Goal: Task Accomplishment & Management: Manage account settings

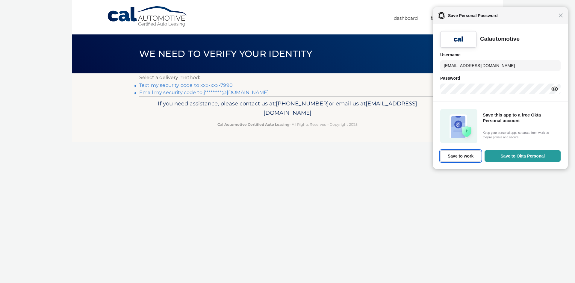
click at [475, 157] on button "Save to work" at bounding box center [460, 155] width 41 height 11
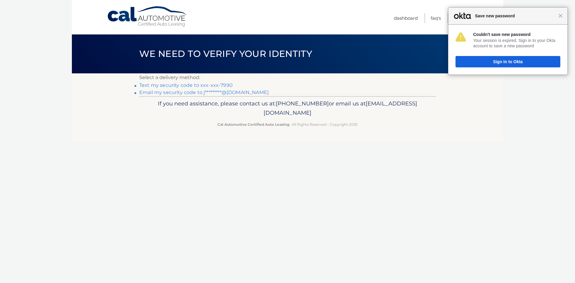
click at [561, 18] on div "Close Save new password" at bounding box center [507, 15] width 119 height 17
click at [559, 15] on span "Close" at bounding box center [560, 15] width 4 height 4
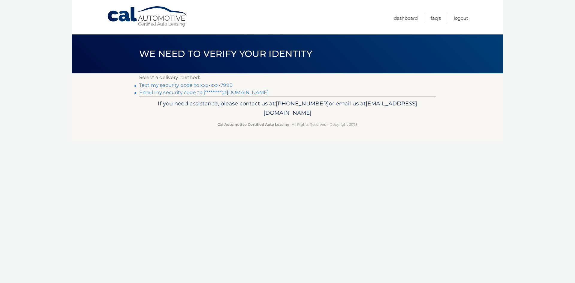
click at [175, 85] on link "Text my security code to xxx-xxx-7990" at bounding box center [185, 85] width 93 height 6
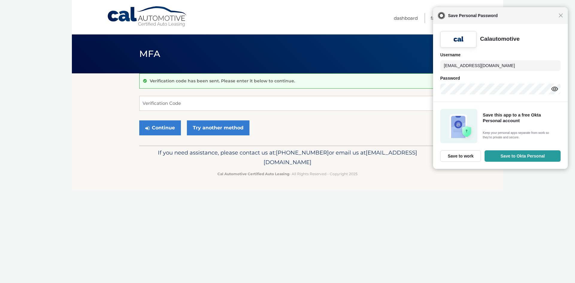
click at [196, 106] on input "Verification Code" at bounding box center [287, 103] width 296 height 15
click at [561, 16] on span "Close" at bounding box center [560, 15] width 4 height 4
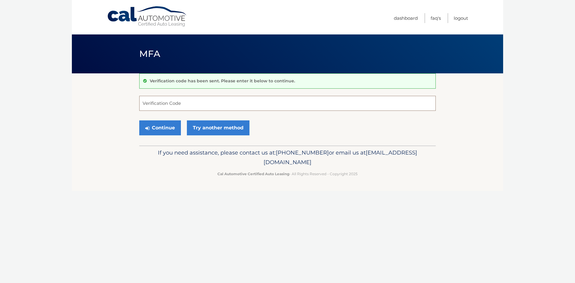
click at [278, 108] on input "Verification Code" at bounding box center [287, 103] width 296 height 15
type input "559657"
click at [154, 129] on button "Continue" at bounding box center [160, 127] width 42 height 15
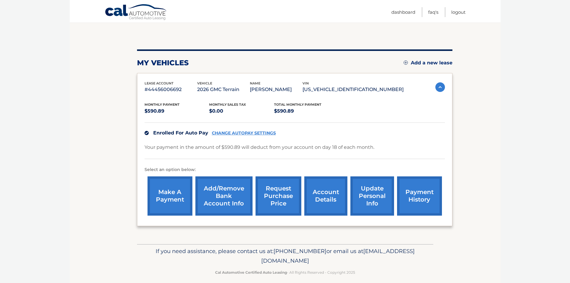
scroll to position [57, 0]
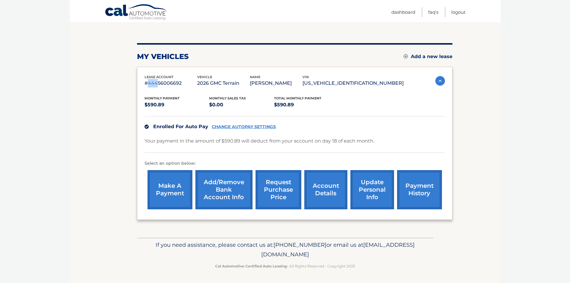
drag, startPoint x: 147, startPoint y: 85, endPoint x: 156, endPoint y: 86, distance: 9.0
click at [156, 86] on p "#44456006692" at bounding box center [171, 83] width 53 height 8
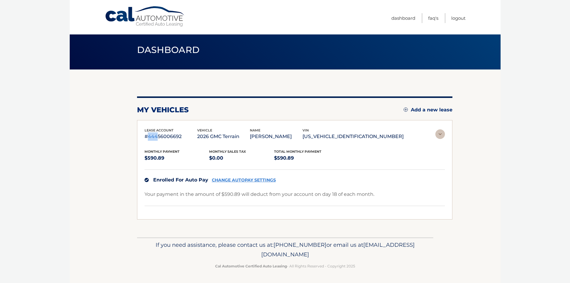
scroll to position [0, 0]
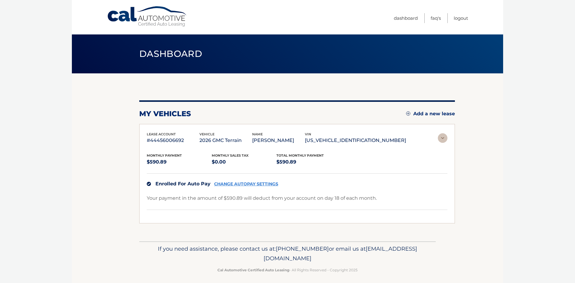
click at [156, 86] on div "my vehicles Add a new lease lease account #44456006692 vehicle 2026 GMC Terrain…" at bounding box center [296, 157] width 315 height 168
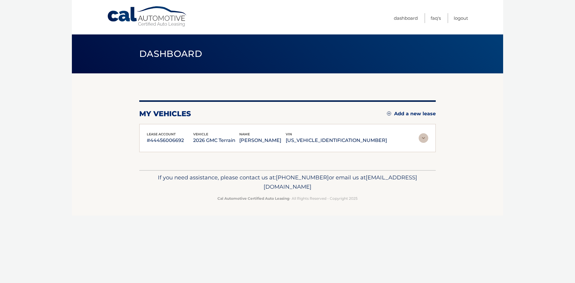
click at [180, 142] on p "#44456006692" at bounding box center [170, 140] width 46 height 8
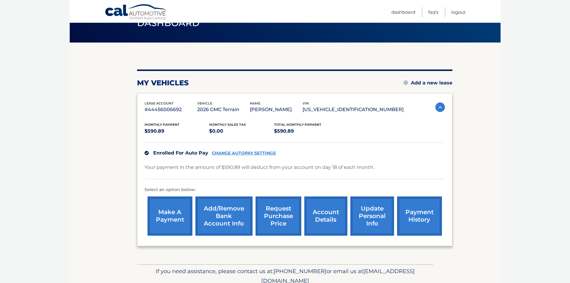
scroll to position [57, 0]
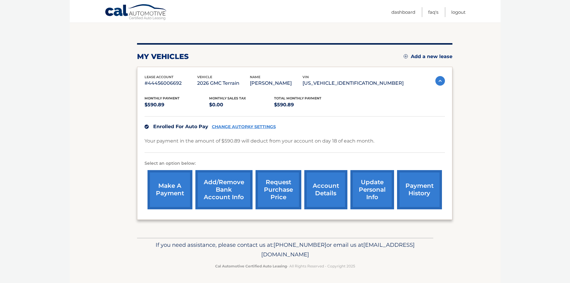
click at [412, 192] on link "payment history" at bounding box center [419, 189] width 45 height 39
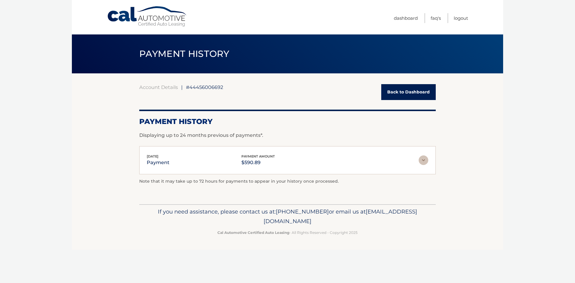
click at [425, 161] on img at bounding box center [423, 160] width 10 height 10
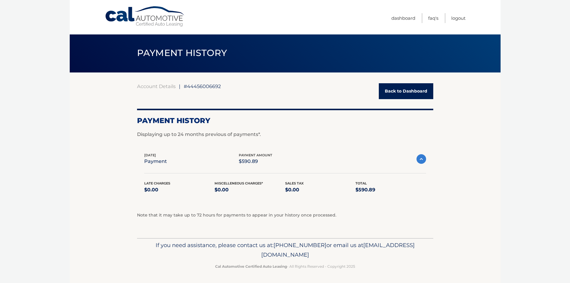
scroll to position [1, 0]
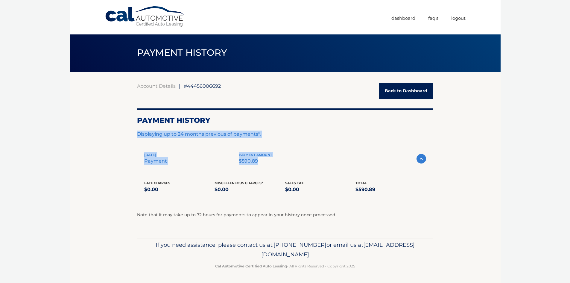
drag, startPoint x: 260, startPoint y: 161, endPoint x: 216, endPoint y: 119, distance: 60.8
click at [216, 119] on div "Account Details | #44456006692 Back to Dashboard Payment History Displaying up …" at bounding box center [285, 154] width 296 height 143
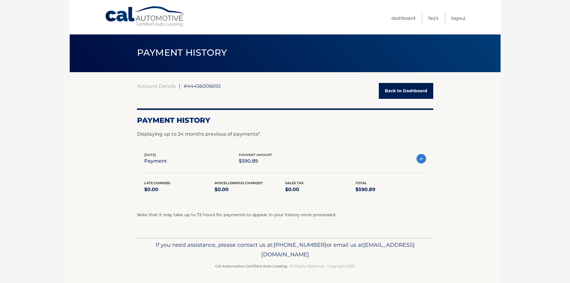
click at [106, 133] on section "Account Details | #44456006692 Back to Dashboard Payment History Displaying up …" at bounding box center [285, 155] width 431 height 166
drag, startPoint x: 395, startPoint y: 220, endPoint x: 109, endPoint y: 91, distance: 314.1
click at [109, 91] on section "Account Details | #44456006692 Back to Dashboard Payment History Displaying up …" at bounding box center [285, 155] width 431 height 166
click at [82, 113] on section "Account Details | #44456006692 Back to Dashboard Payment History Displaying up …" at bounding box center [285, 155] width 431 height 166
drag, startPoint x: 303, startPoint y: 188, endPoint x: 34, endPoint y: 44, distance: 304.6
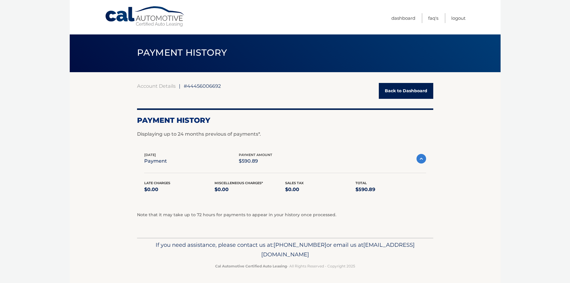
click at [34, 38] on body "Cal Automotive Menu Dashboard FAQ's Logout |" at bounding box center [285, 140] width 570 height 283
click at [480, 218] on section "Account Details | #44456006692 Back to Dashboard Payment History Displaying up …" at bounding box center [285, 155] width 431 height 166
drag, startPoint x: 461, startPoint y: 263, endPoint x: 133, endPoint y: 57, distance: 387.5
click at [109, 31] on div "Cal Automotive Menu Dashboard FAQ's Logout |" at bounding box center [285, 140] width 431 height 283
drag, startPoint x: 494, startPoint y: 221, endPoint x: 493, endPoint y: 217, distance: 3.8
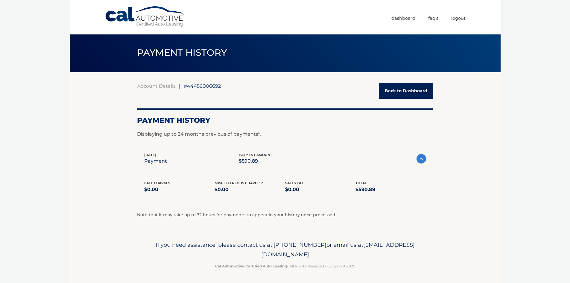
click at [494, 220] on section "Account Details | #44456006692 Back to Dashboard Payment History Displaying up …" at bounding box center [285, 155] width 431 height 166
click at [497, 214] on section "Account Details | #44456006692 Back to Dashboard Payment History Displaying up …" at bounding box center [285, 155] width 431 height 166
drag, startPoint x: 429, startPoint y: 236, endPoint x: 235, endPoint y: 87, distance: 244.9
click at [235, 87] on div "Cal Automotive Menu Dashboard FAQ's Logout |" at bounding box center [285, 140] width 431 height 283
click at [495, 228] on section "Account Details | #44456006692 Back to Dashboard Payment History Displaying up …" at bounding box center [285, 155] width 431 height 166
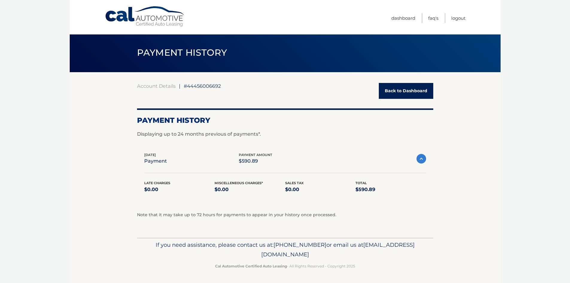
drag, startPoint x: 479, startPoint y: 259, endPoint x: 210, endPoint y: 52, distance: 339.3
click at [210, 50] on div "Cal Automotive Menu Dashboard FAQ's Logout |" at bounding box center [285, 140] width 431 height 283
click at [501, 239] on body "Cal Automotive Menu Dashboard FAQ's Logout |" at bounding box center [285, 140] width 570 height 283
click at [416, 89] on link "Back to Dashboard" at bounding box center [406, 91] width 54 height 16
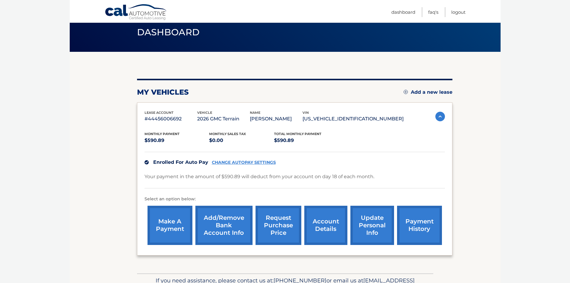
scroll to position [57, 0]
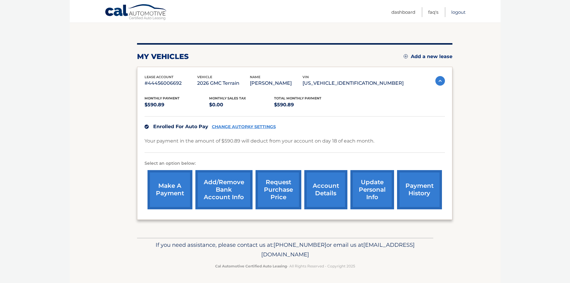
drag, startPoint x: 461, startPoint y: 13, endPoint x: 468, endPoint y: 19, distance: 9.5
click at [461, 13] on link "Logout" at bounding box center [458, 12] width 14 height 10
